Goal: Feedback & Contribution: Leave review/rating

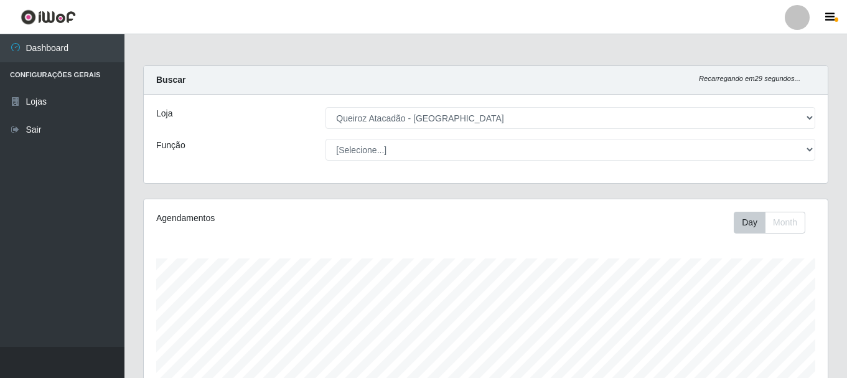
select select "464"
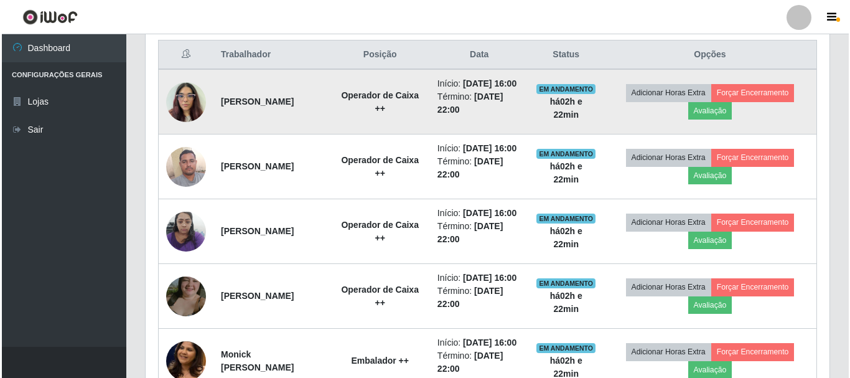
scroll to position [538, 0]
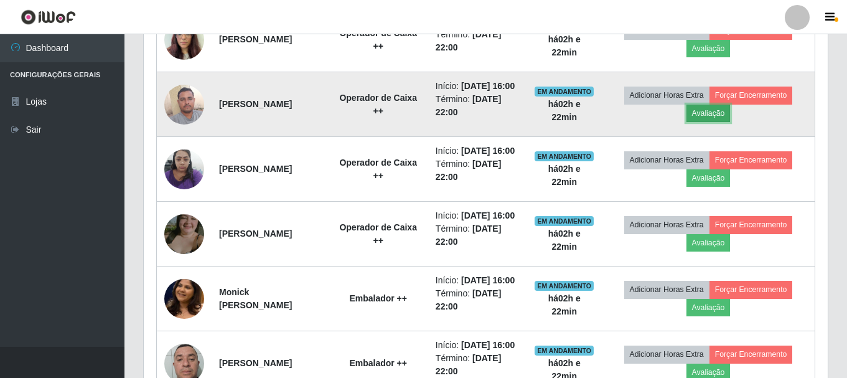
click at [726, 122] on button "Avaliação" at bounding box center [708, 113] width 44 height 17
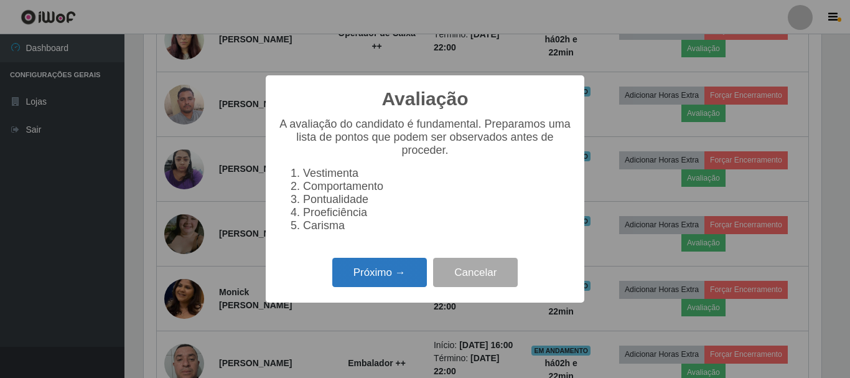
click at [387, 282] on button "Próximo →" at bounding box center [379, 272] width 95 height 29
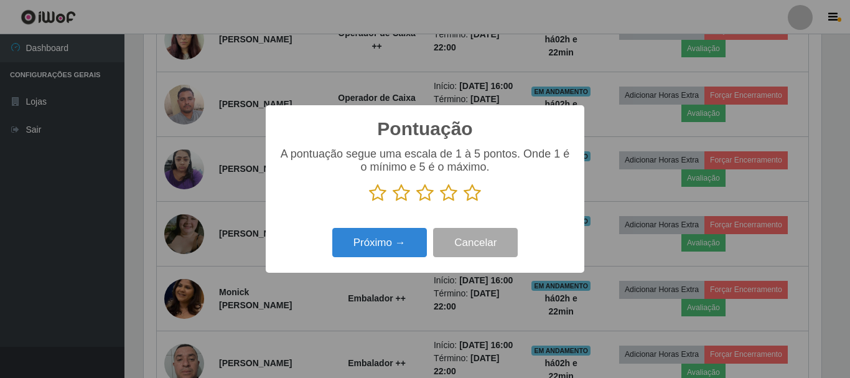
scroll to position [621987, 621567]
click at [419, 200] on icon at bounding box center [424, 193] width 17 height 19
click at [416, 202] on input "radio" at bounding box center [416, 202] width 0 height 0
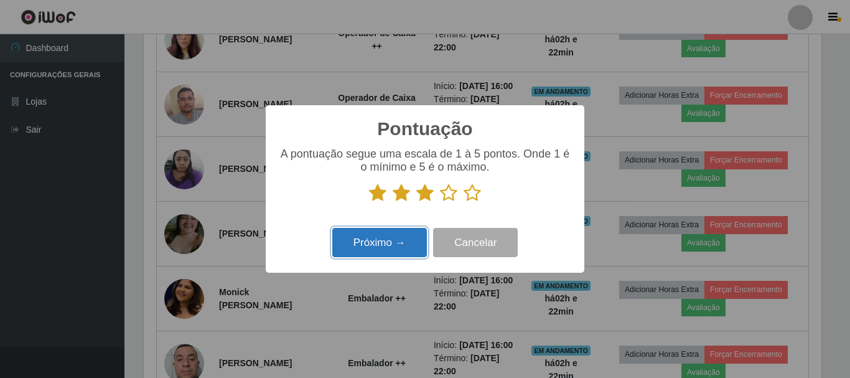
click at [413, 248] on button "Próximo →" at bounding box center [379, 242] width 95 height 29
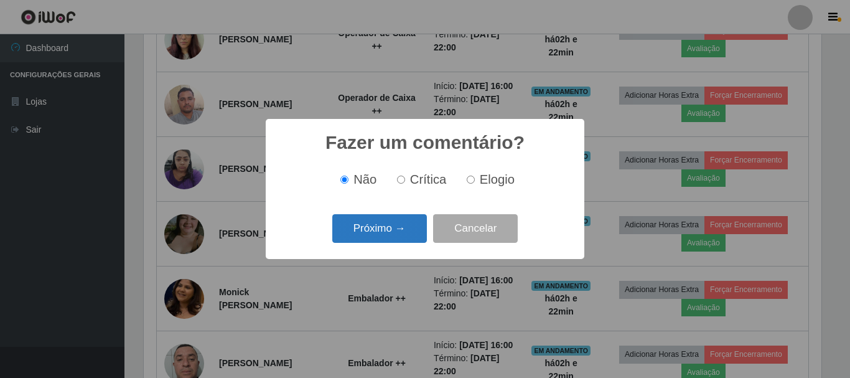
click at [391, 243] on button "Próximo →" at bounding box center [379, 228] width 95 height 29
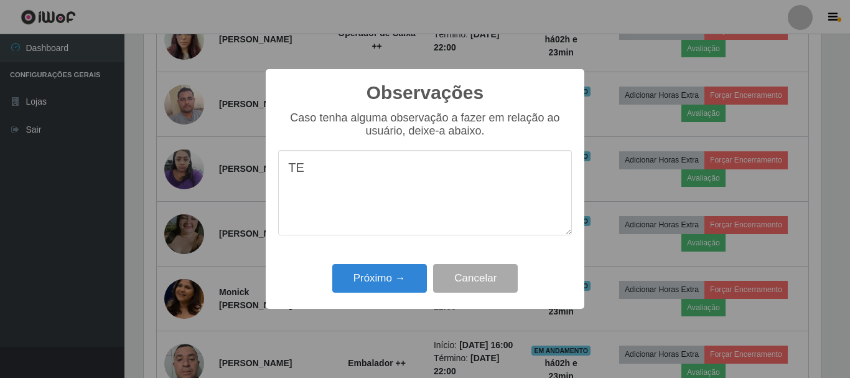
type textarea "T"
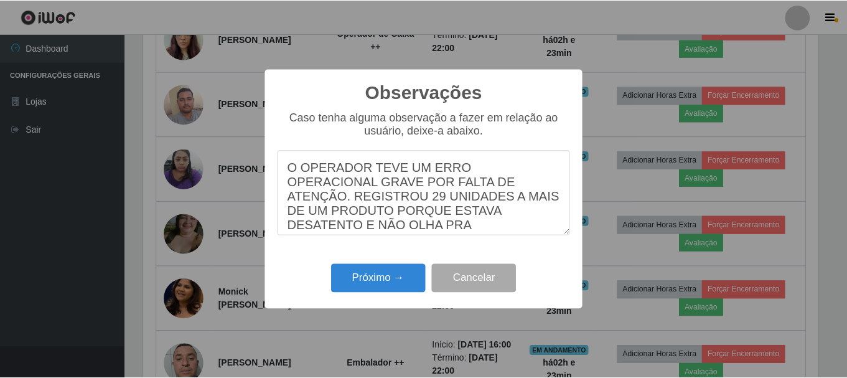
scroll to position [10, 0]
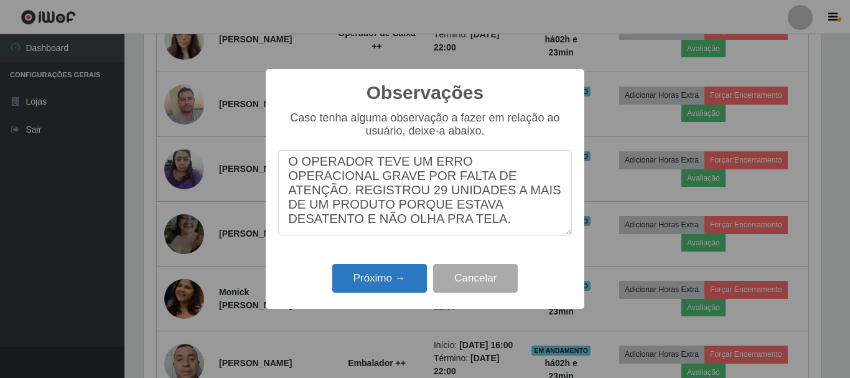
type textarea "O OPERADOR TEVE UM ERRO OPERACIONAL GRAVE POR FALTA DE ATENÇÃO. REGISTROU 29 UN…"
click at [391, 280] on button "Próximo →" at bounding box center [379, 278] width 95 height 29
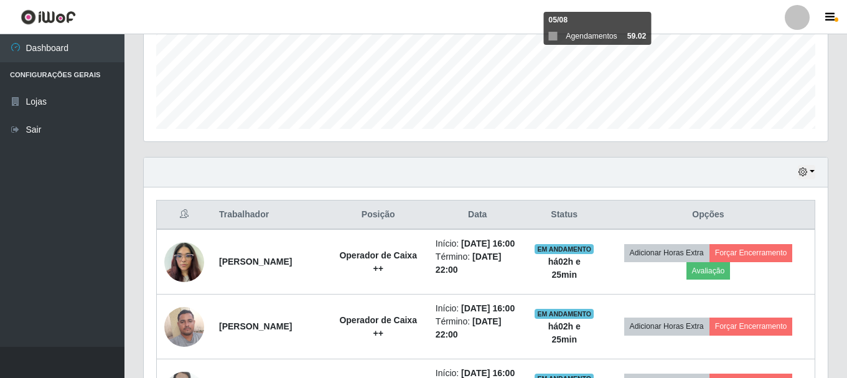
scroll to position [103, 0]
